Goal: Find specific page/section: Find specific page/section

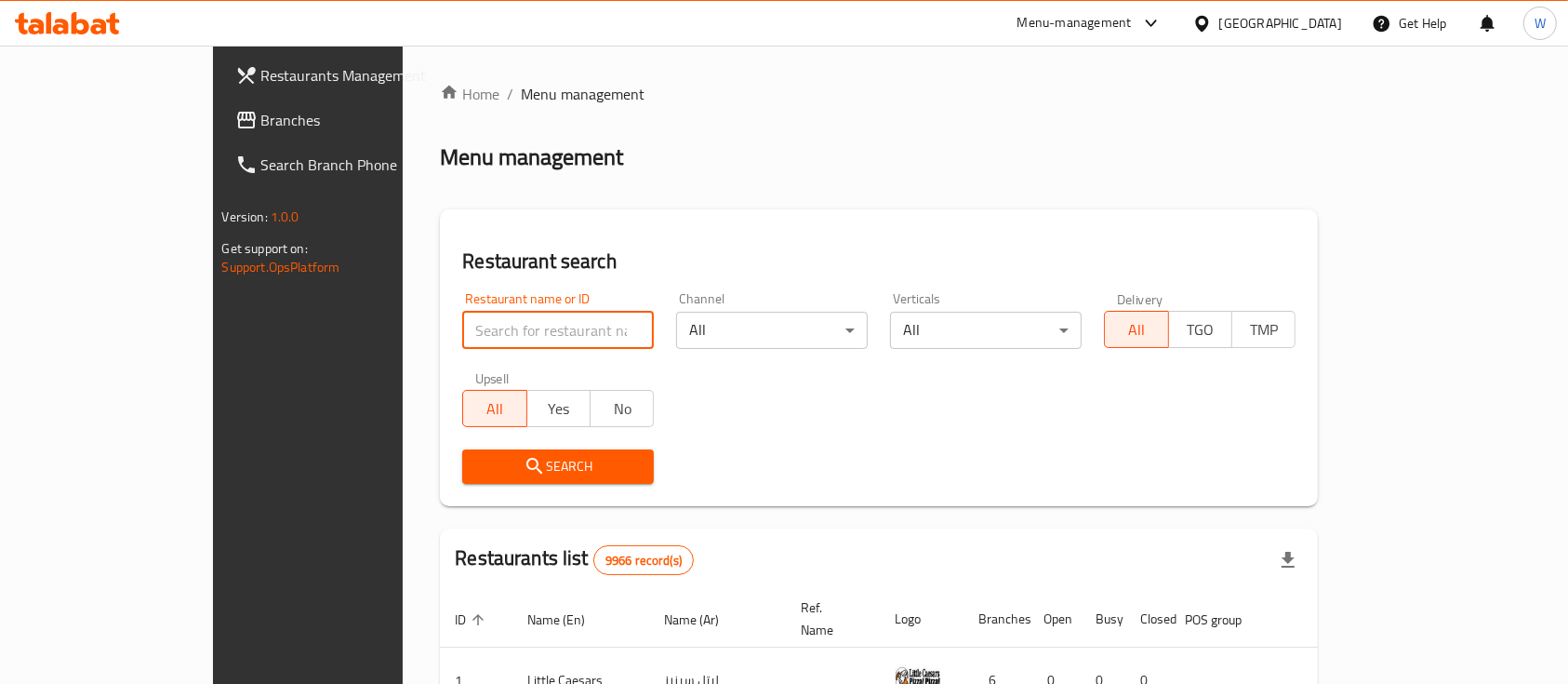
click at [507, 311] on input "search" at bounding box center [557, 330] width 192 height 37
click at [500, 337] on input "search" at bounding box center [557, 330] width 192 height 37
type input "ض"
type input "quick ki"
click button "Search" at bounding box center [557, 466] width 192 height 34
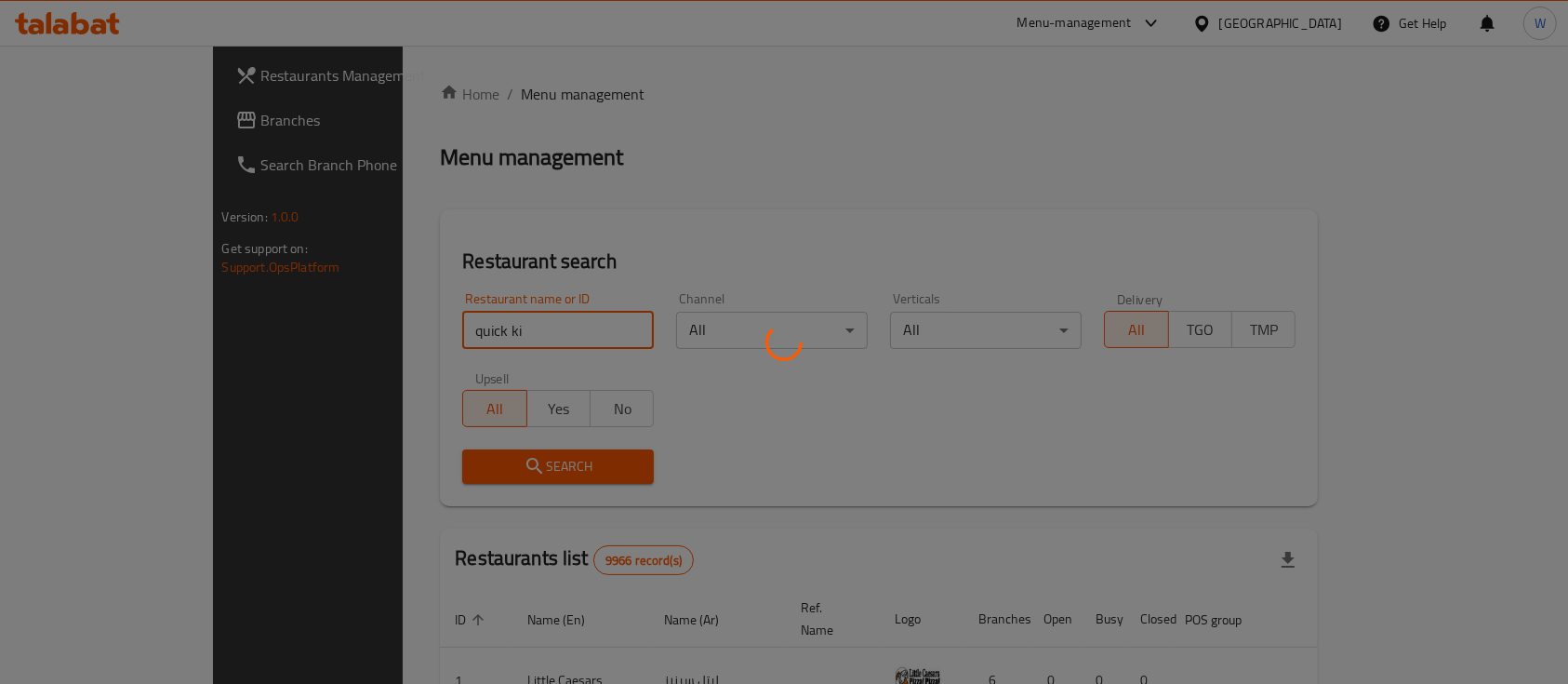
click button "Search" at bounding box center [557, 466] width 192 height 34
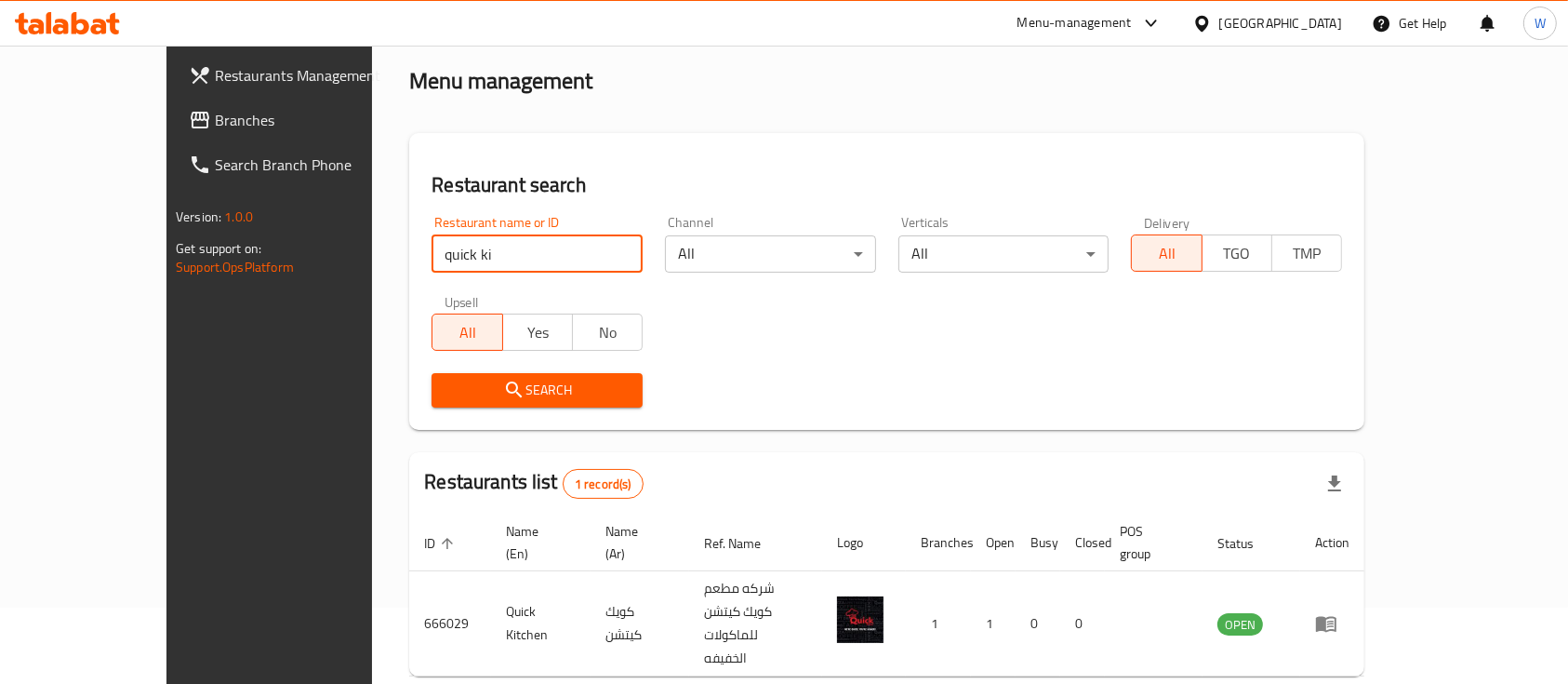
scroll to position [109, 0]
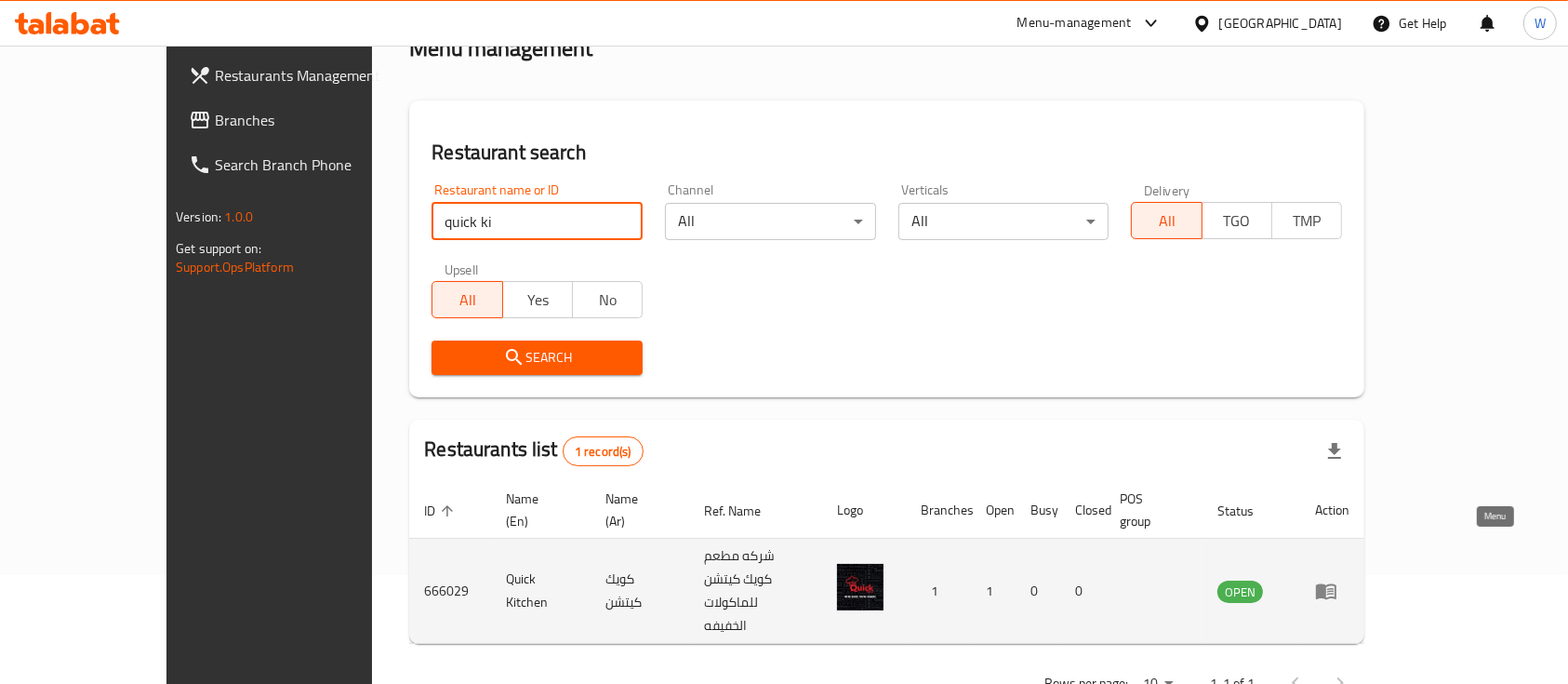
click at [1336, 584] on icon "enhanced table" at bounding box center [1326, 592] width 20 height 16
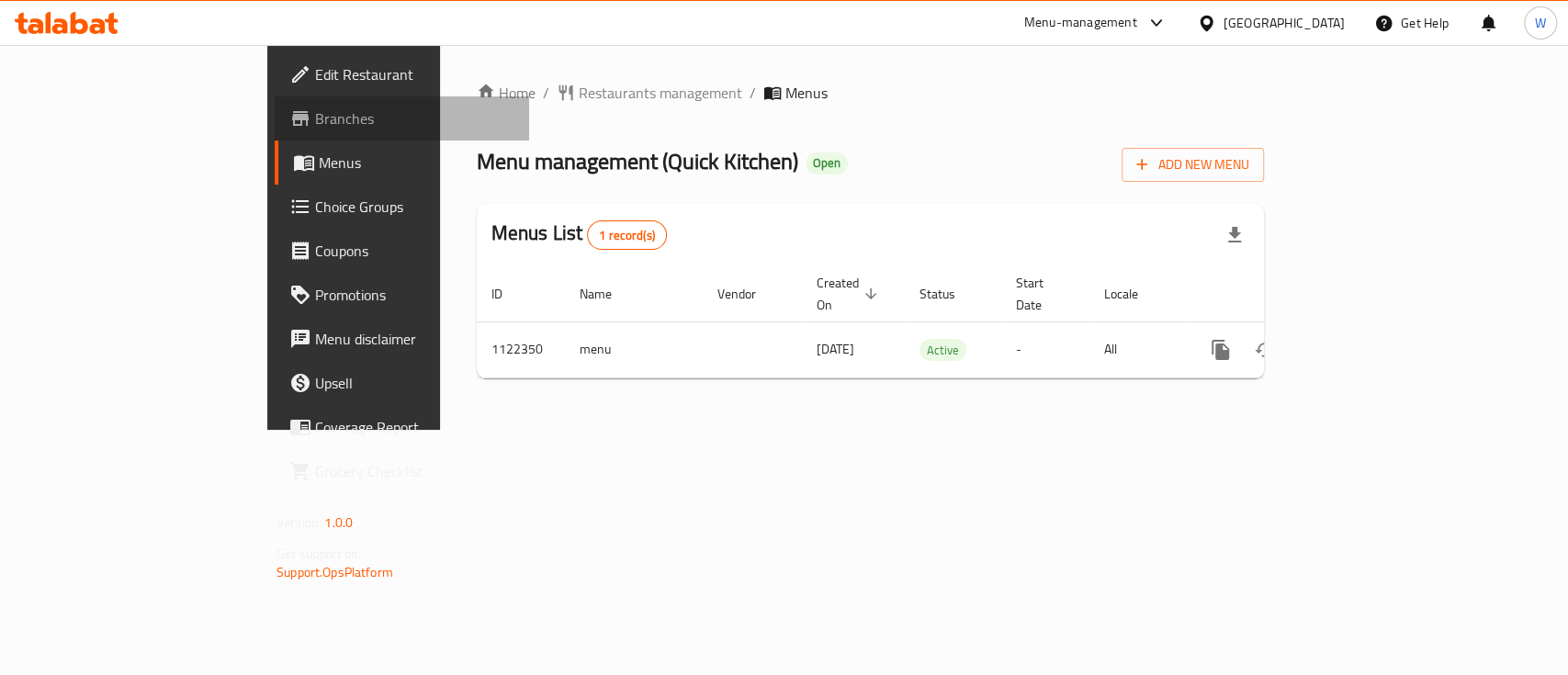
click at [315, 114] on span "Branches" at bounding box center [414, 118] width 199 height 22
